Goal: Transaction & Acquisition: Purchase product/service

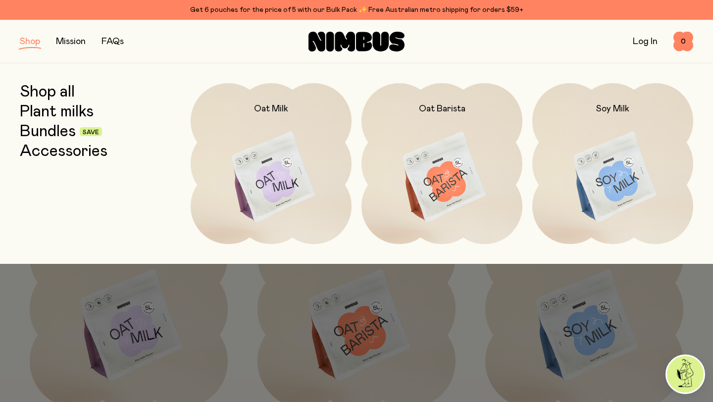
click at [446, 291] on div at bounding box center [356, 286] width 713 height 44
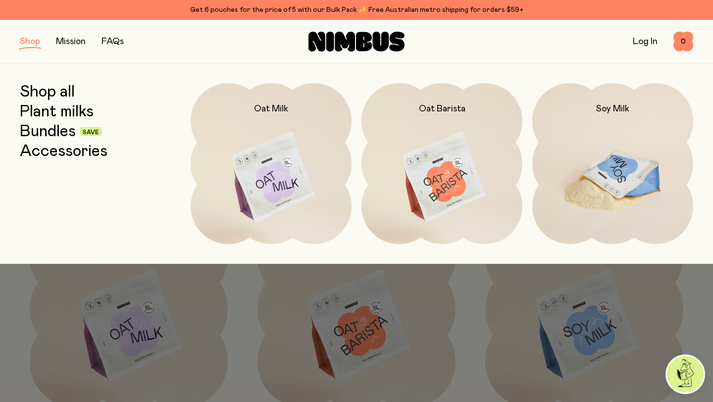
click at [601, 204] on img at bounding box center [613, 177] width 161 height 189
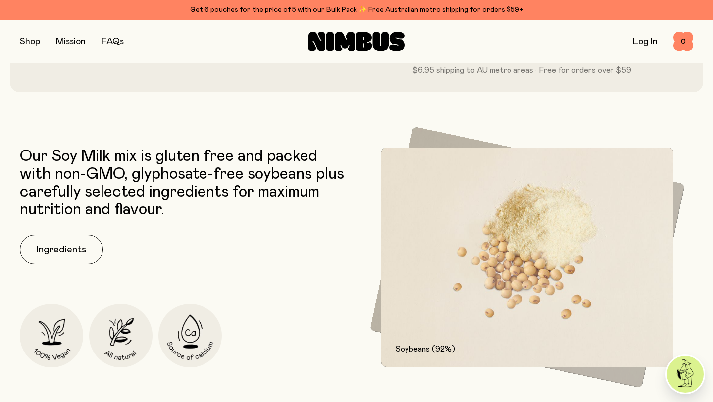
scroll to position [401, 0]
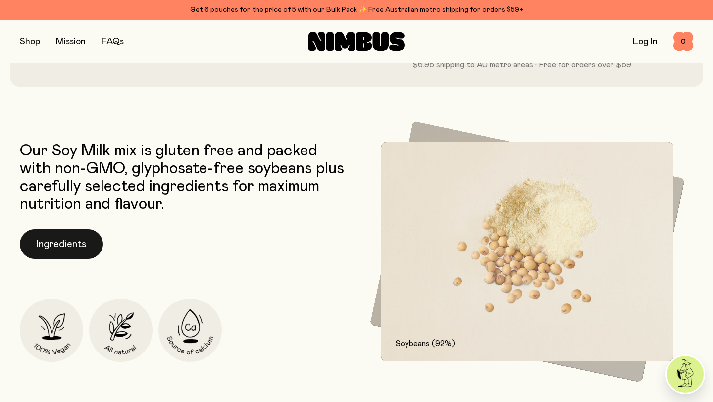
click at [63, 247] on button "Ingredients" at bounding box center [61, 244] width 83 height 30
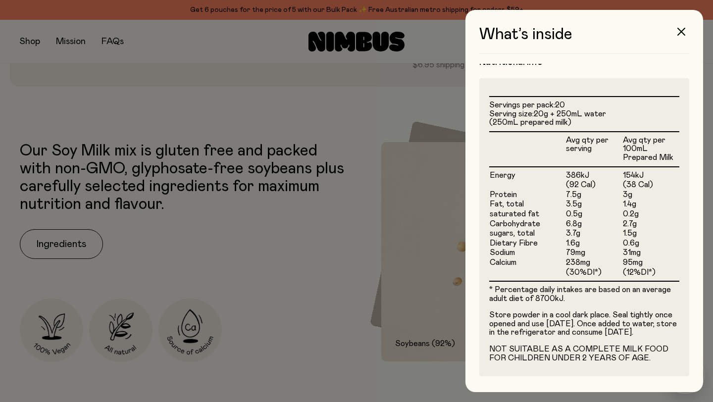
scroll to position [0, 0]
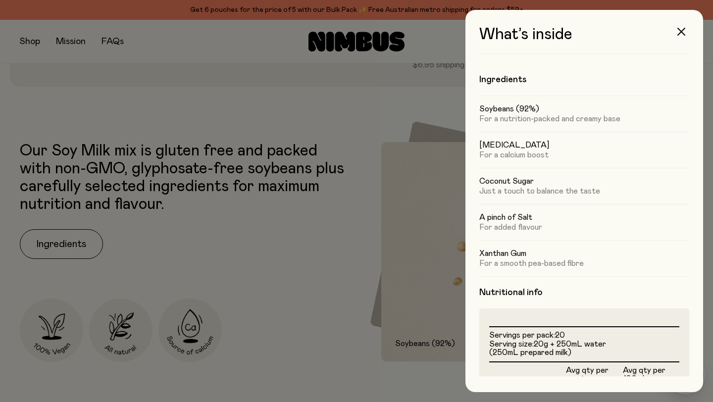
click at [379, 246] on div at bounding box center [356, 201] width 713 height 402
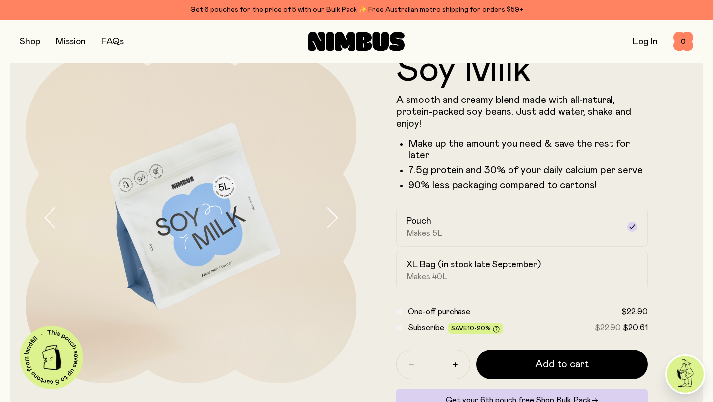
scroll to position [107, 0]
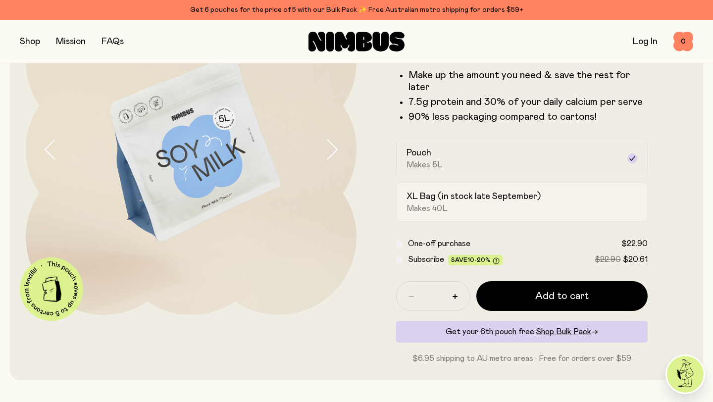
click at [563, 211] on div "XL Bag (in stock late September) Makes 40L" at bounding box center [513, 202] width 213 height 23
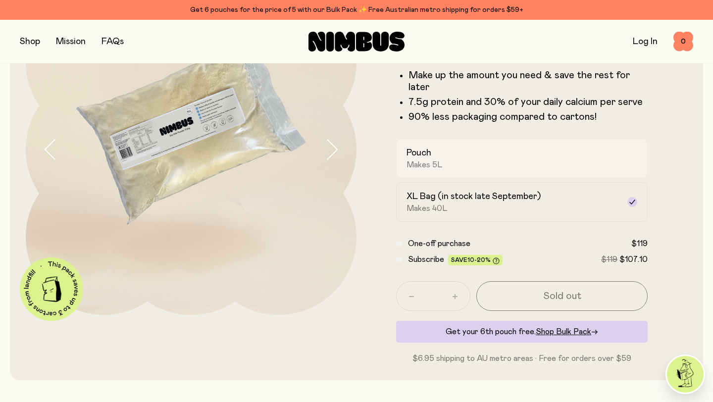
click at [574, 162] on div "Pouch Makes 5L" at bounding box center [513, 158] width 213 height 23
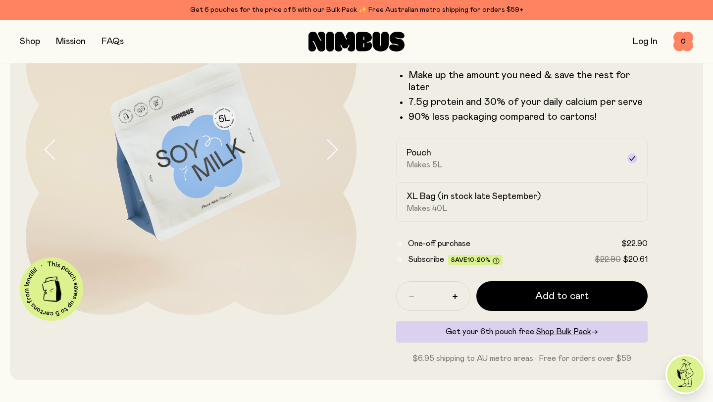
click at [36, 38] on button "button" at bounding box center [30, 42] width 20 height 14
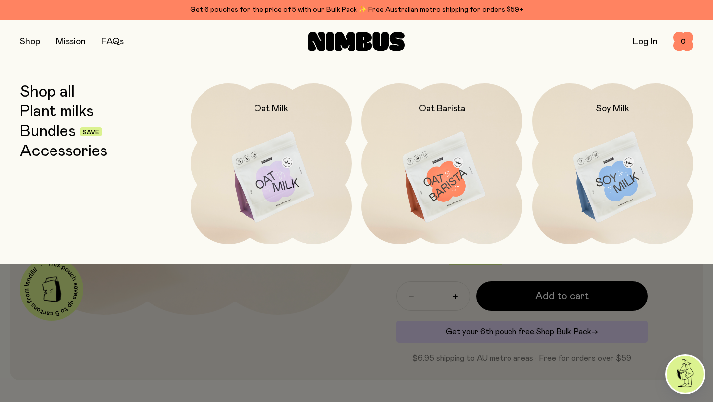
click at [43, 129] on link "Bundles" at bounding box center [48, 132] width 56 height 18
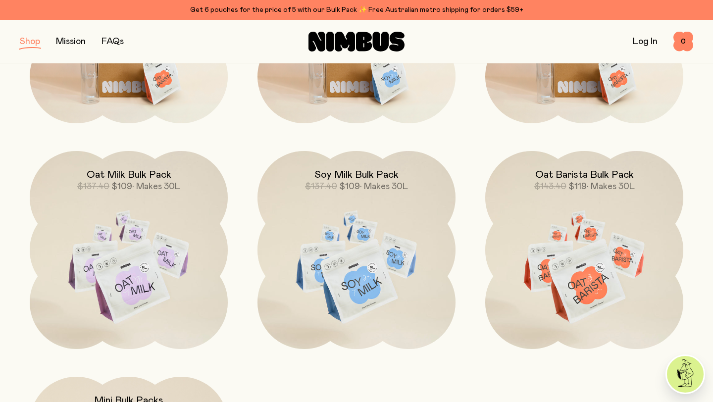
scroll to position [335, 0]
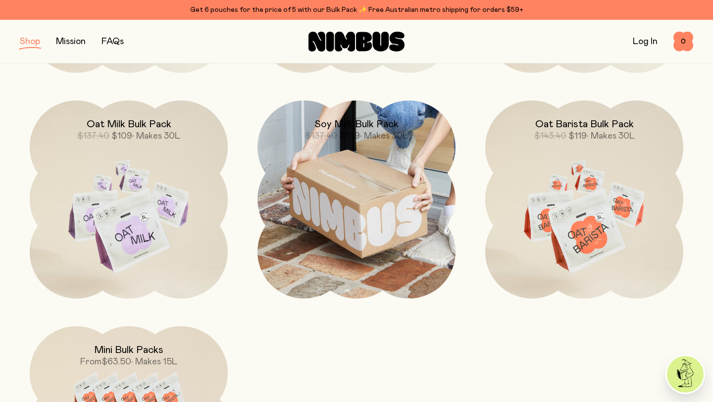
click at [321, 231] on img at bounding box center [357, 200] width 198 height 198
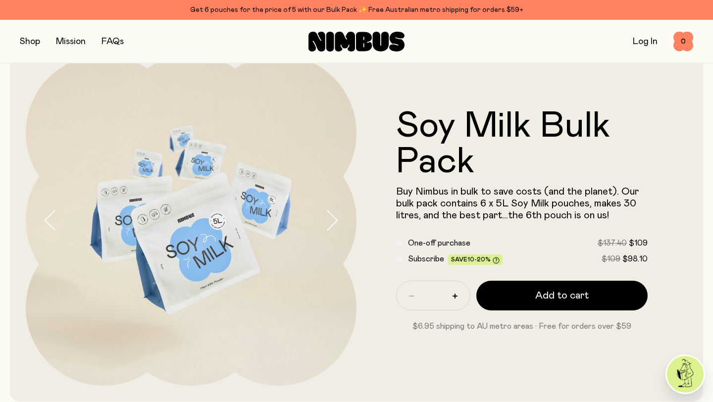
scroll to position [42, 0]
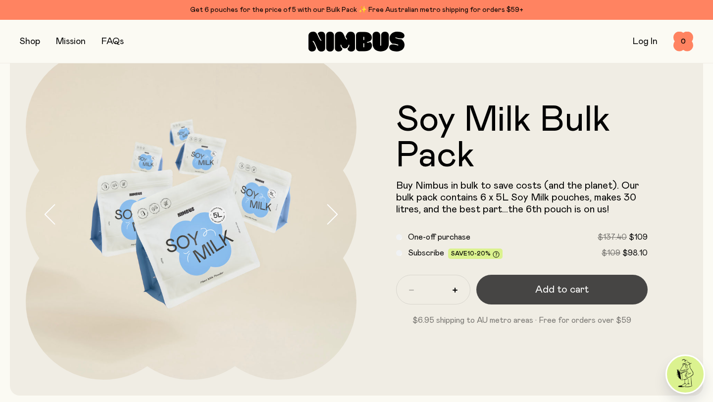
click at [517, 293] on button "Add to cart" at bounding box center [562, 290] width 171 height 30
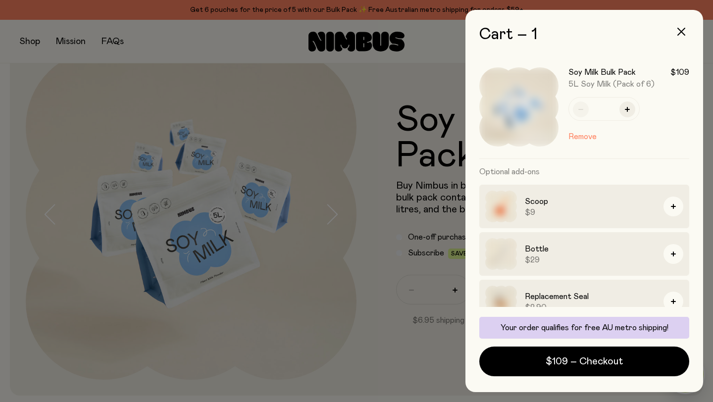
scroll to position [0, 0]
click at [429, 135] on div at bounding box center [356, 201] width 713 height 402
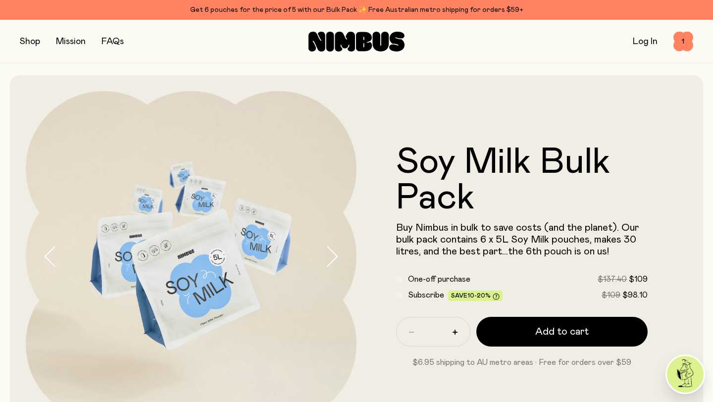
click at [34, 45] on button "button" at bounding box center [30, 42] width 20 height 14
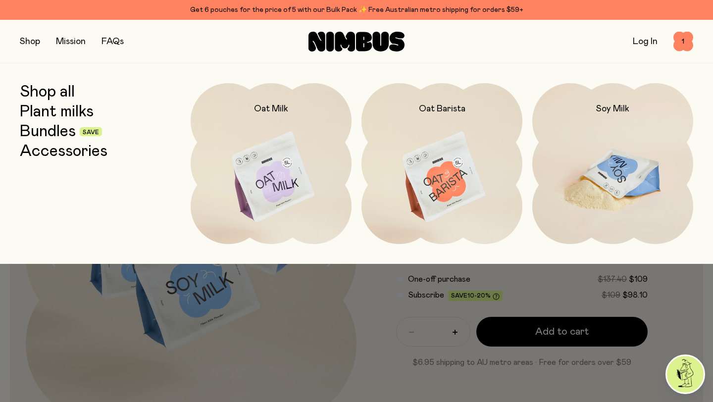
click at [587, 152] on img at bounding box center [613, 177] width 161 height 189
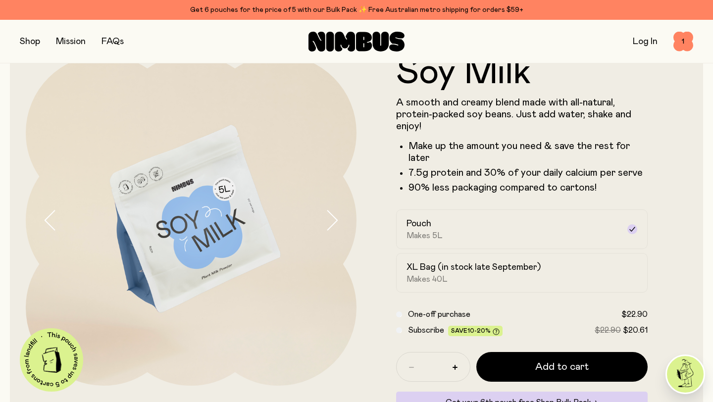
scroll to position [54, 0]
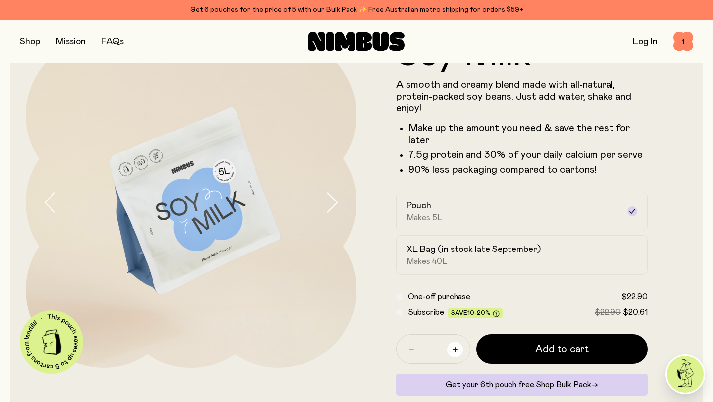
click at [457, 354] on button "button" at bounding box center [455, 350] width 16 height 16
type input "*"
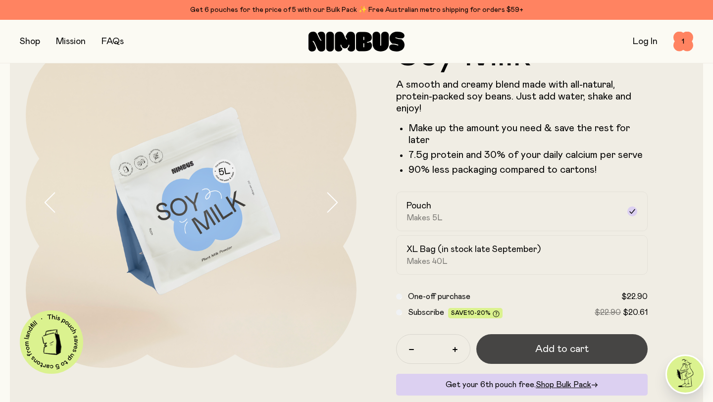
click at [496, 346] on button "Add to cart" at bounding box center [562, 349] width 171 height 30
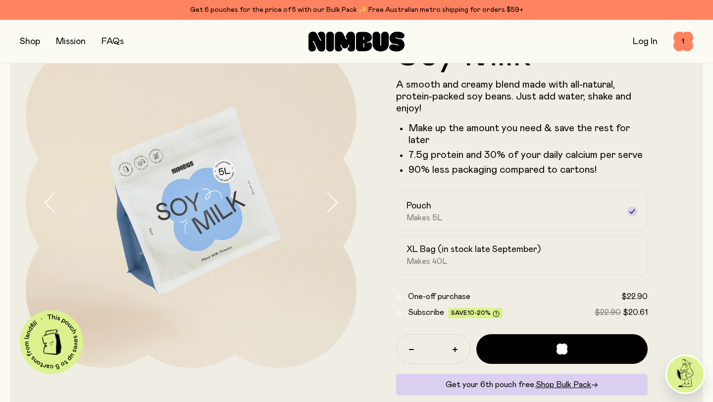
scroll to position [0, 0]
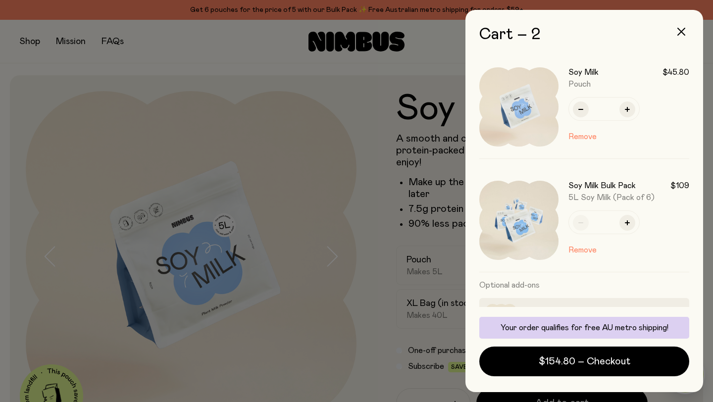
click at [405, 166] on div at bounding box center [356, 201] width 713 height 402
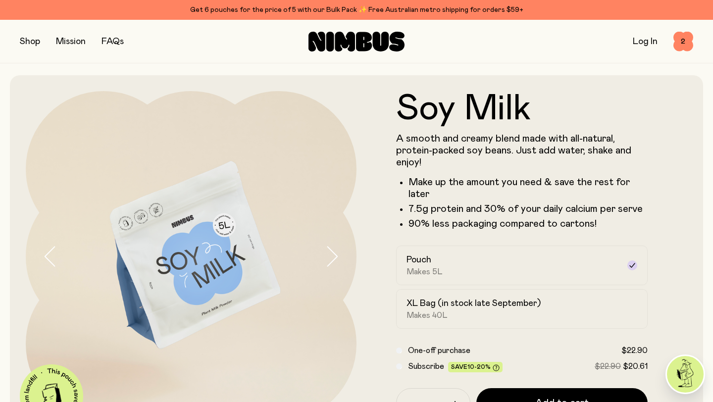
click at [27, 37] on button "button" at bounding box center [30, 42] width 20 height 14
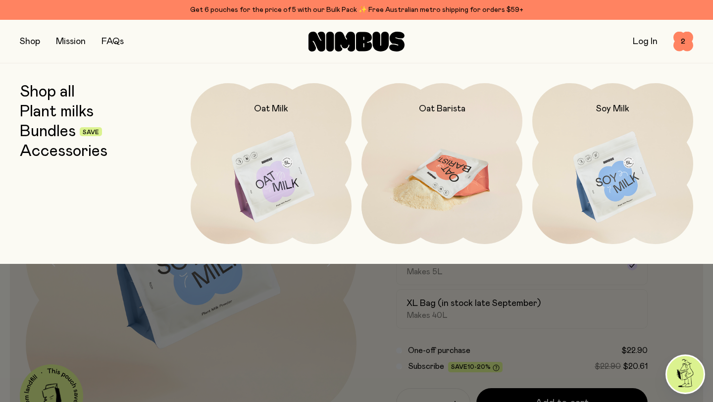
click at [470, 171] on img at bounding box center [442, 177] width 161 height 189
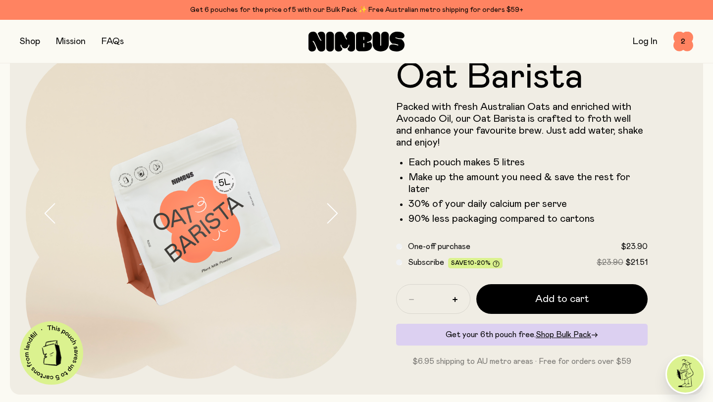
scroll to position [65, 0]
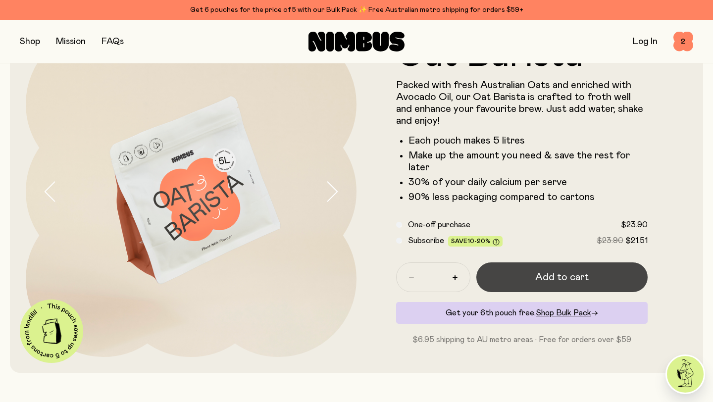
click at [500, 281] on button "Add to cart" at bounding box center [562, 278] width 171 height 30
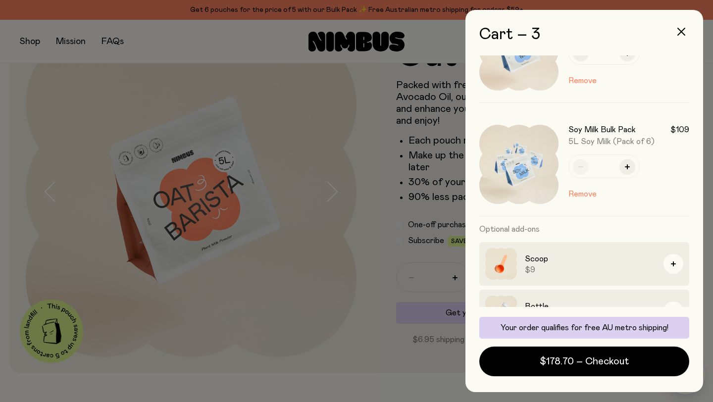
scroll to position [164, 0]
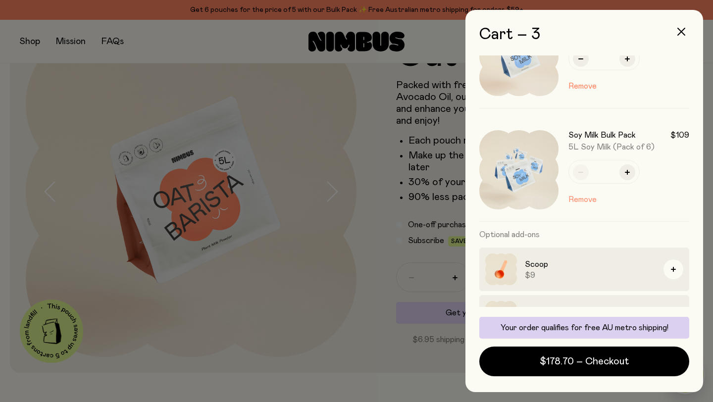
click at [587, 198] on button "Remove" at bounding box center [583, 200] width 28 height 12
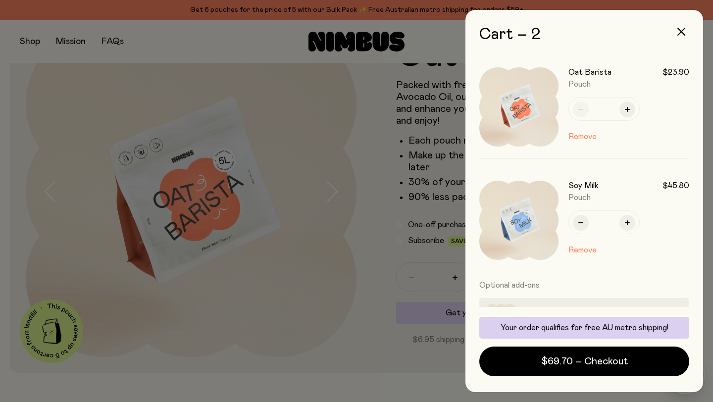
scroll to position [130, 0]
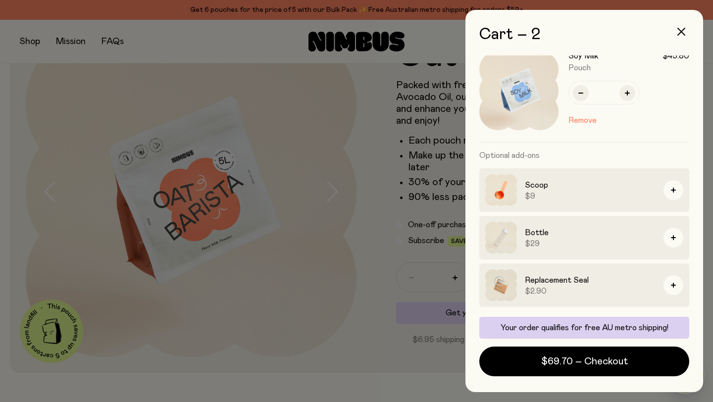
click at [542, 234] on h3 "Bottle" at bounding box center [590, 233] width 131 height 12
click at [534, 231] on h3 "Bottle" at bounding box center [590, 233] width 131 height 12
click at [359, 186] on div at bounding box center [356, 201] width 713 height 402
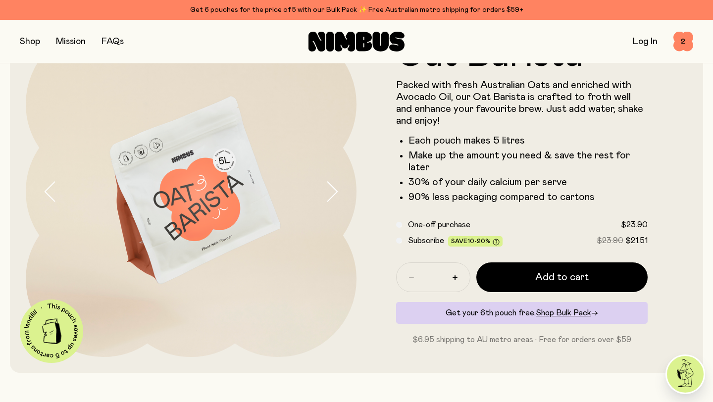
click at [28, 46] on button "button" at bounding box center [30, 42] width 20 height 14
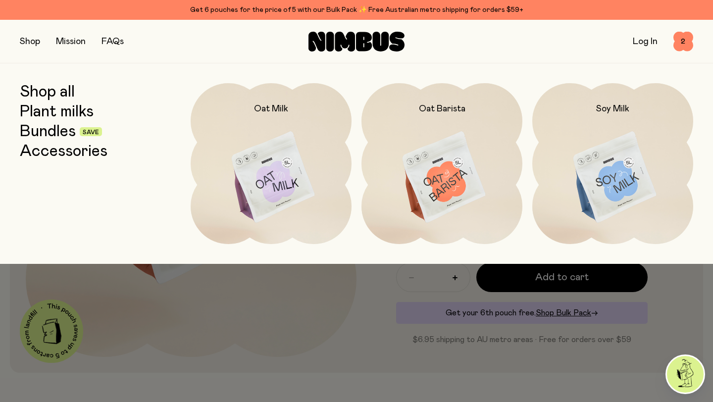
click at [58, 152] on link "Accessories" at bounding box center [64, 152] width 88 height 18
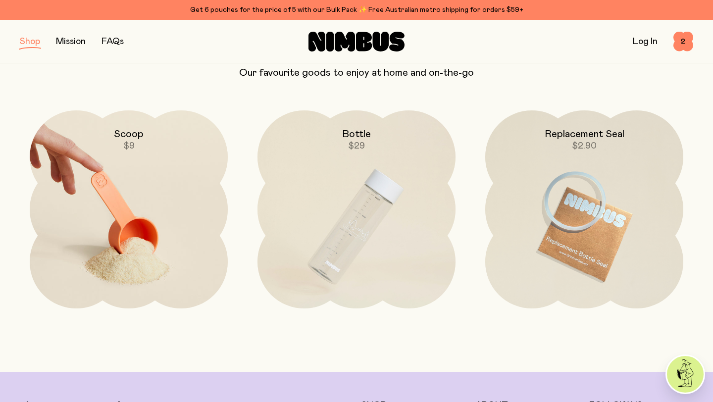
scroll to position [86, 0]
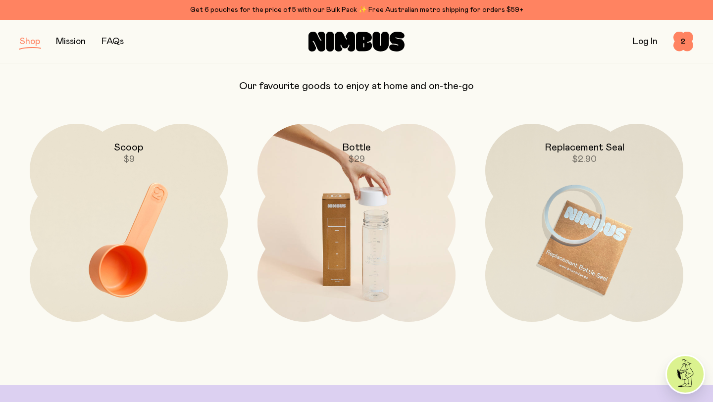
click at [338, 244] on img at bounding box center [357, 240] width 198 height 233
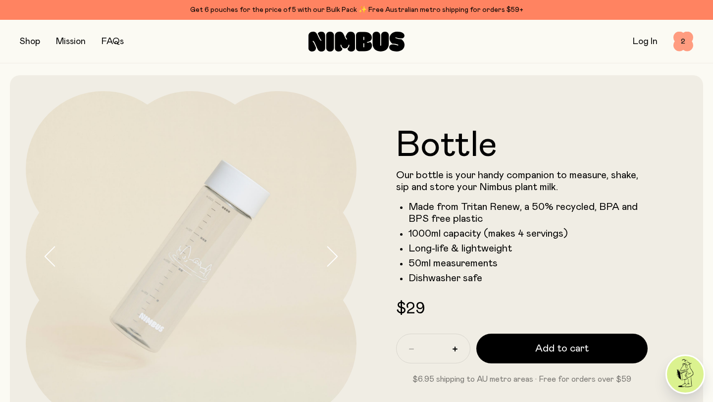
click at [682, 43] on span "2" at bounding box center [684, 42] width 20 height 20
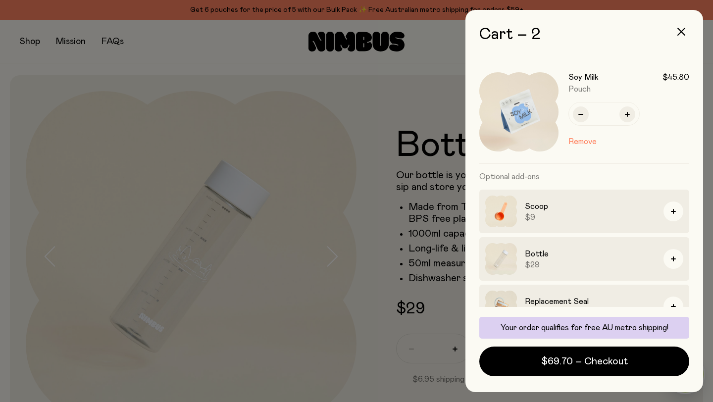
scroll to position [130, 0]
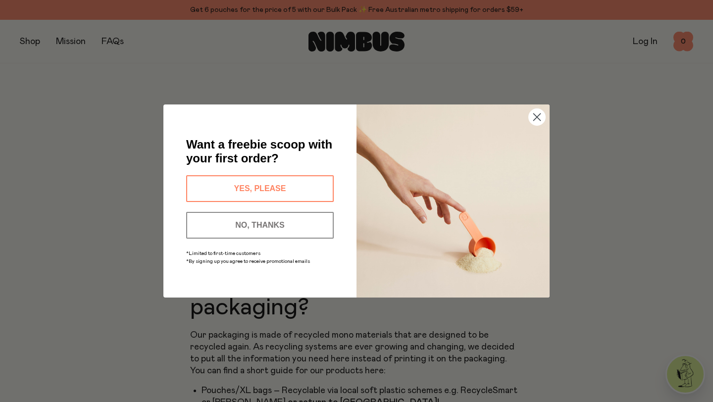
click at [535, 116] on circle "Close dialog" at bounding box center [537, 117] width 16 height 16
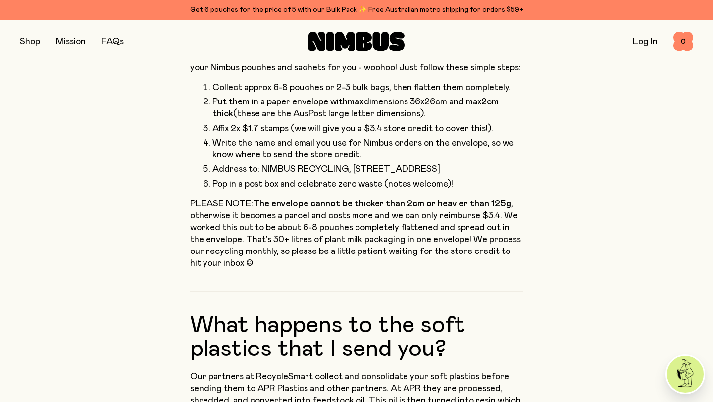
scroll to position [503, 0]
